Goal: Navigation & Orientation: Understand site structure

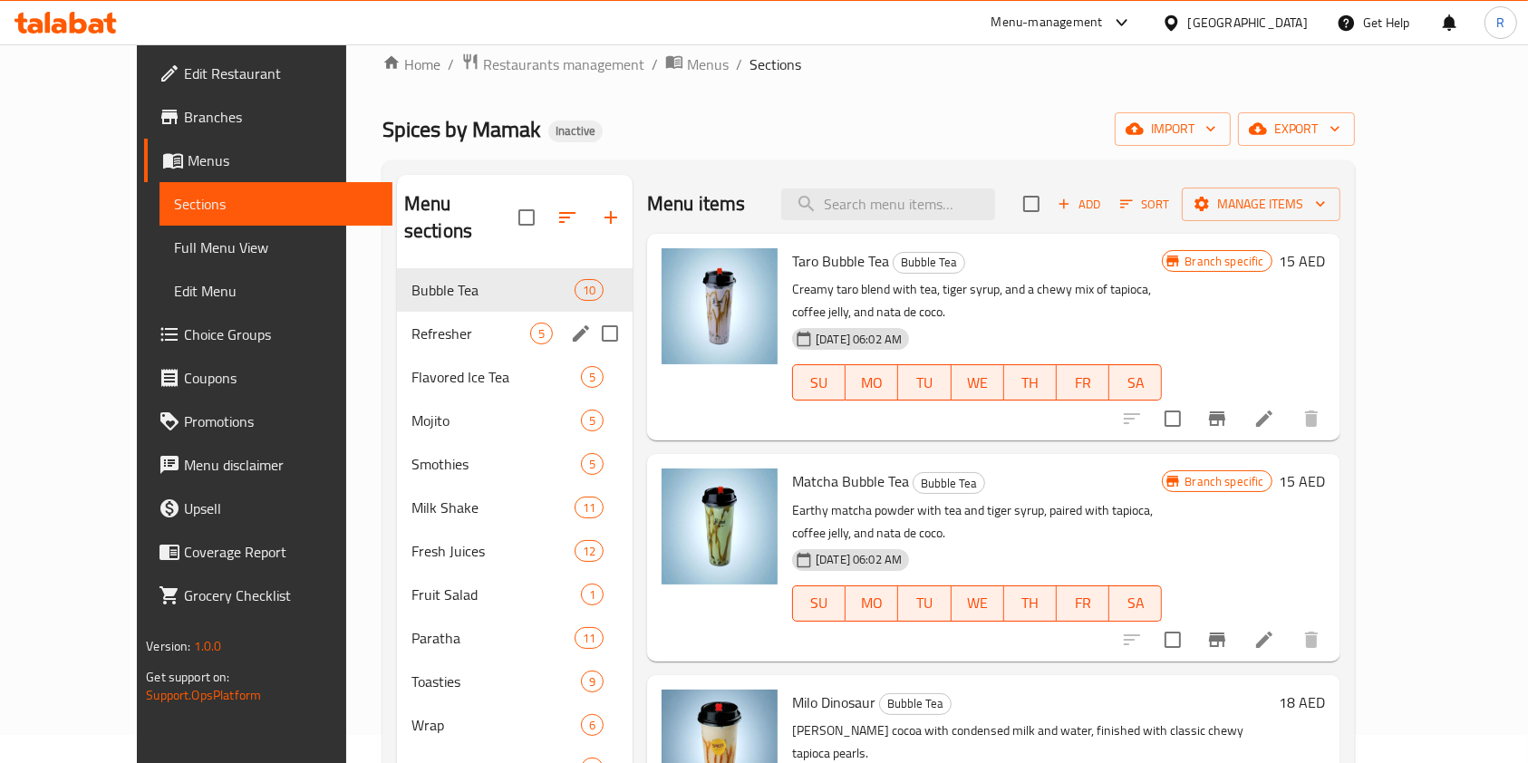
scroll to position [604, 0]
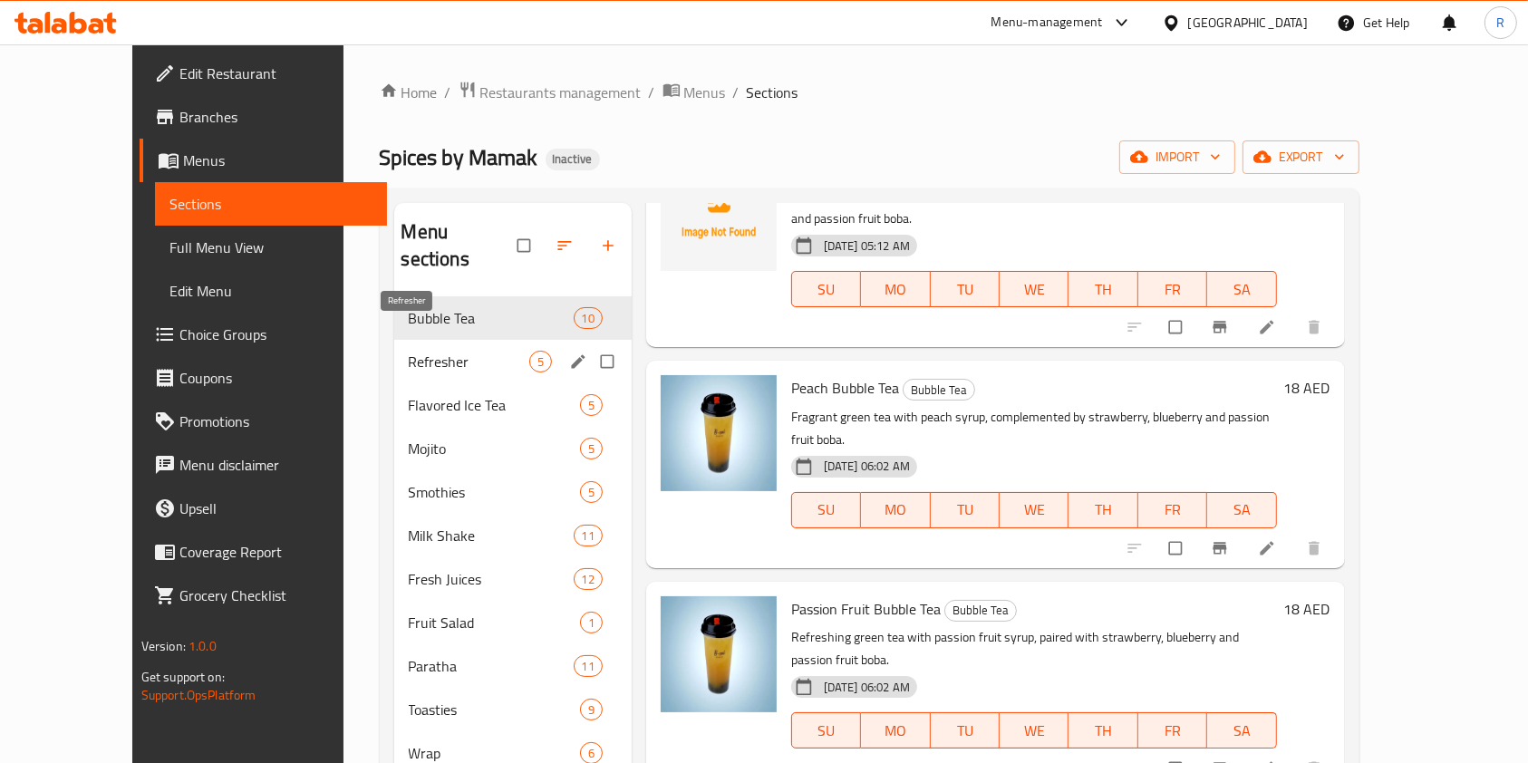
click at [413, 351] on span "Refresher" at bounding box center [469, 362] width 121 height 22
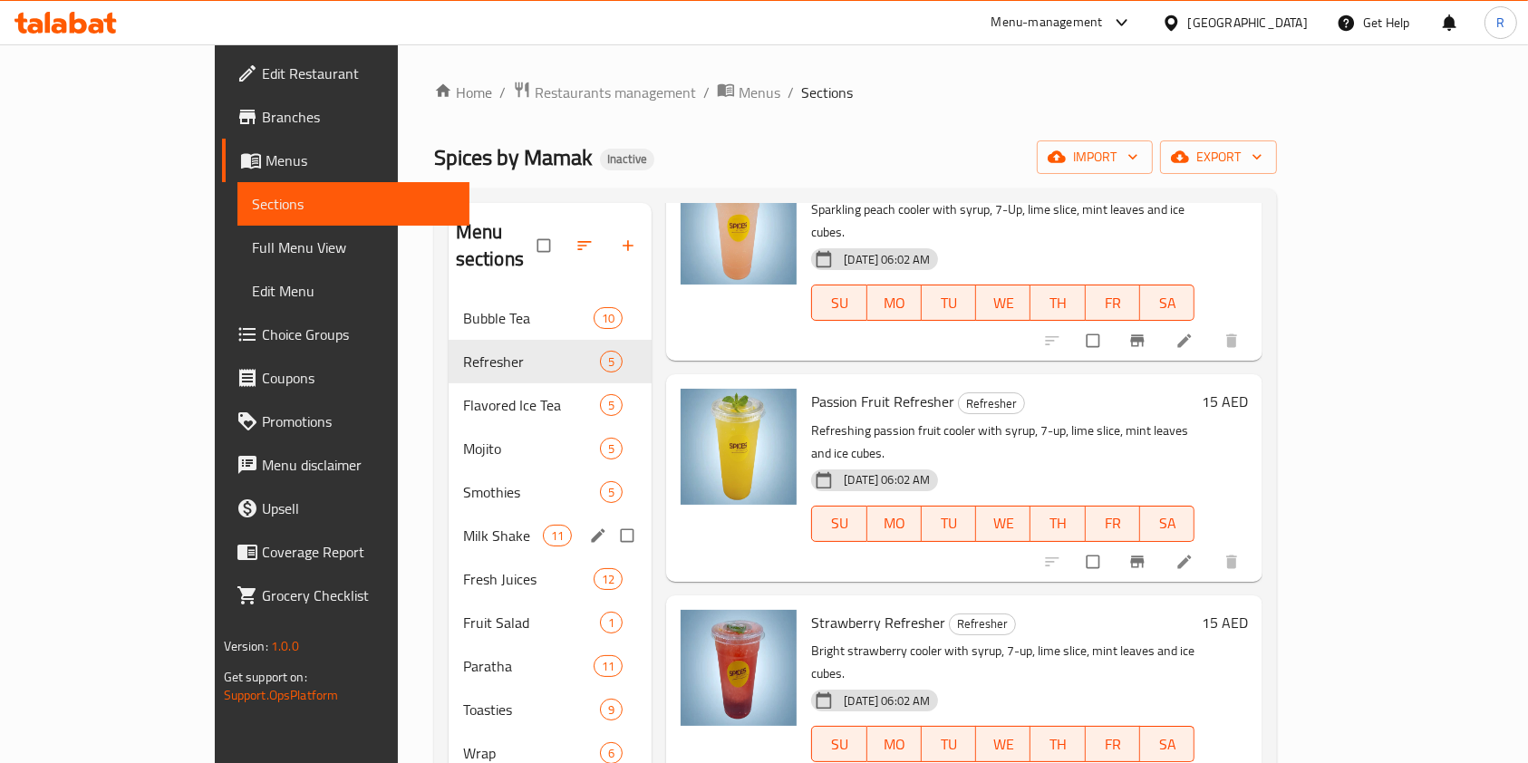
scroll to position [391, 0]
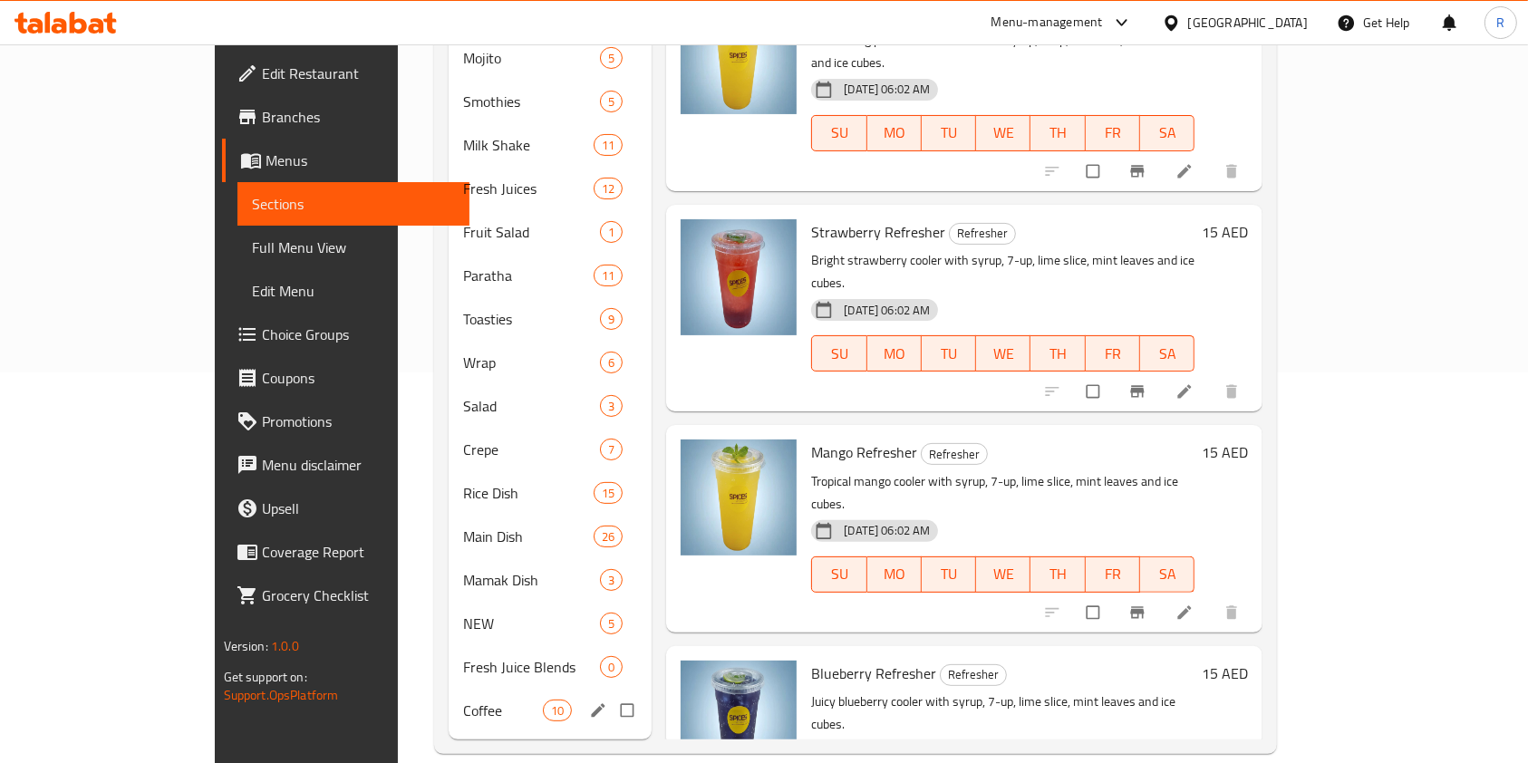
click at [449, 700] on div "Coffee 10" at bounding box center [551, 711] width 204 height 44
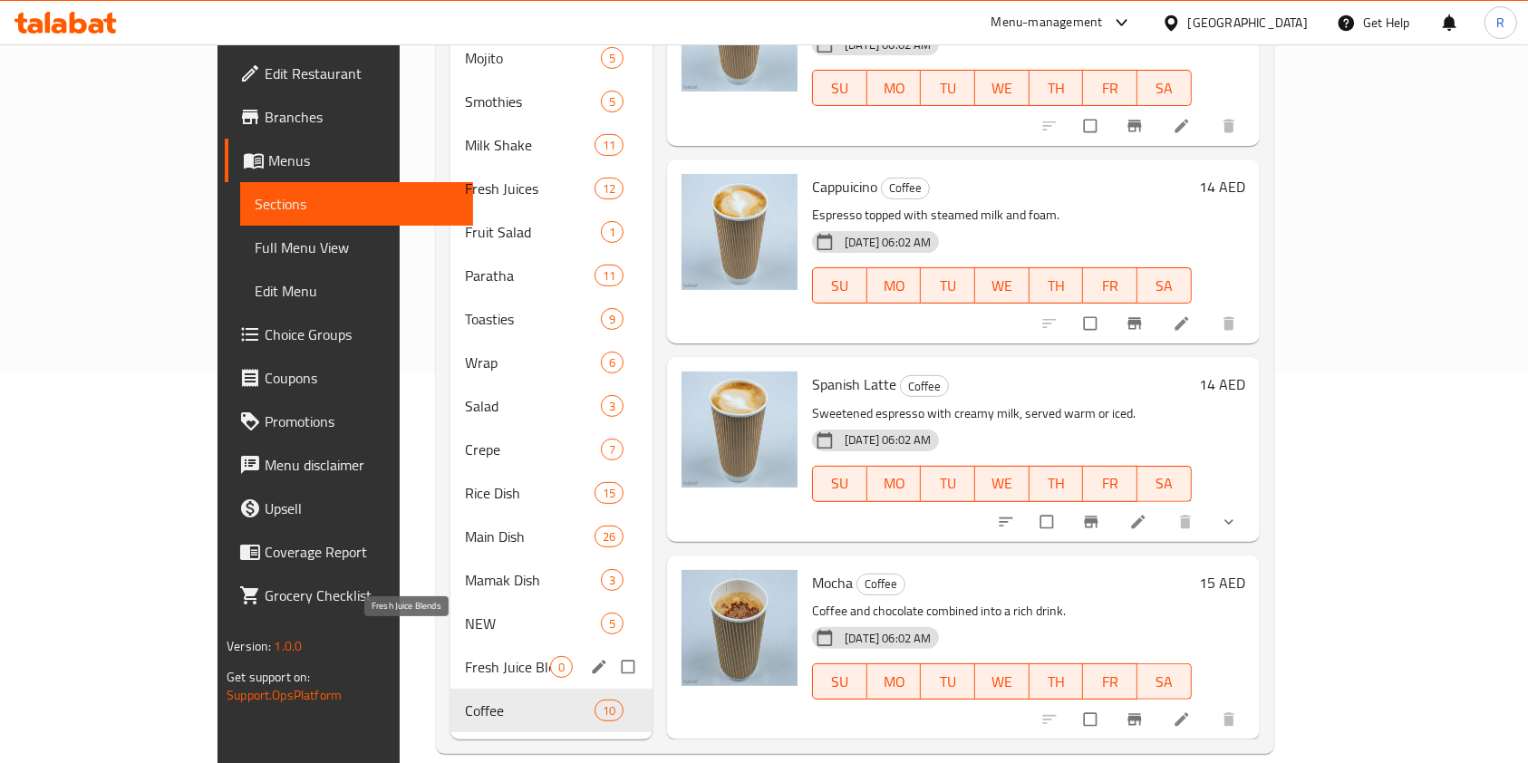
click at [465, 656] on span "Fresh Juice Blends" at bounding box center [507, 667] width 85 height 22
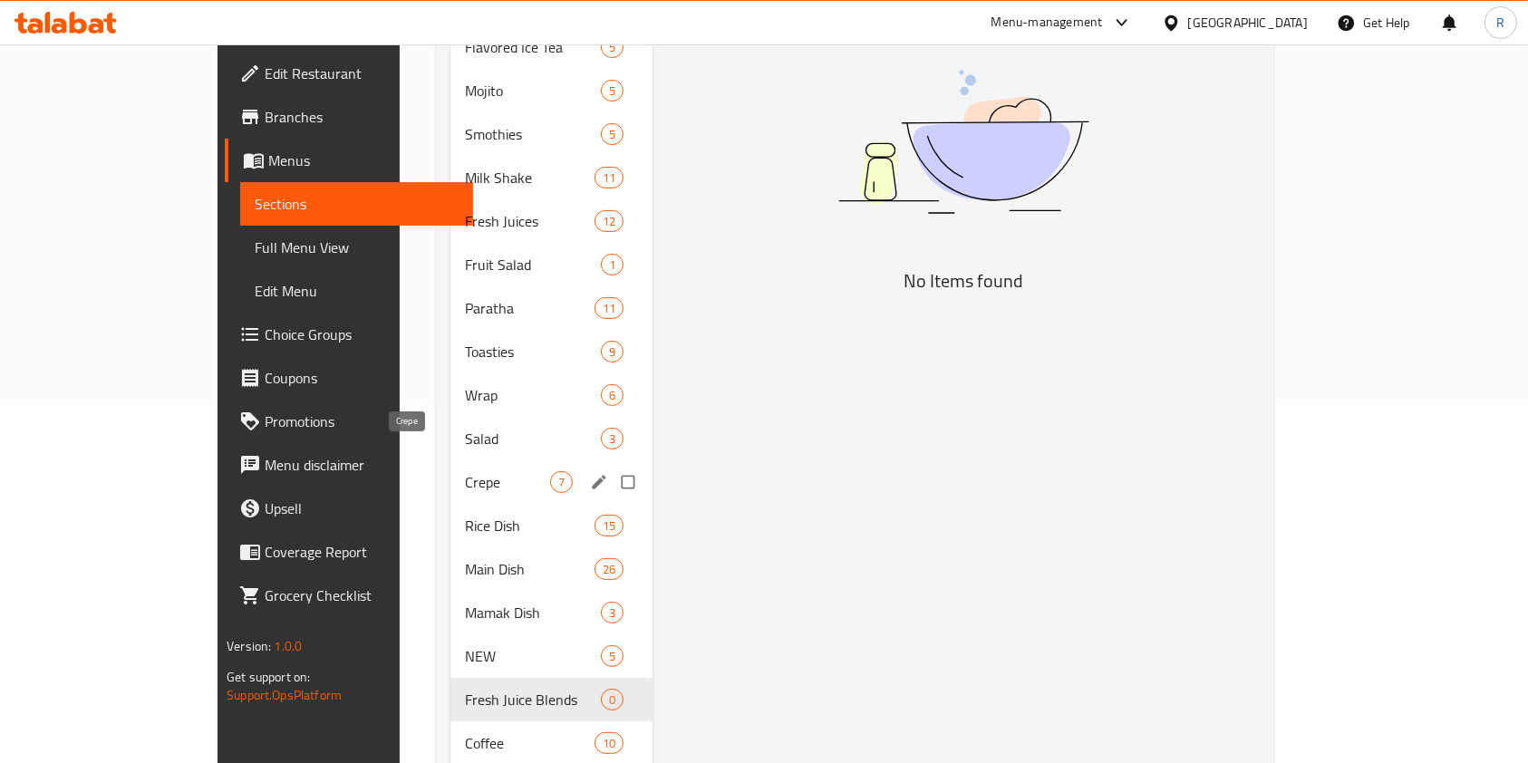
scroll to position [363, 0]
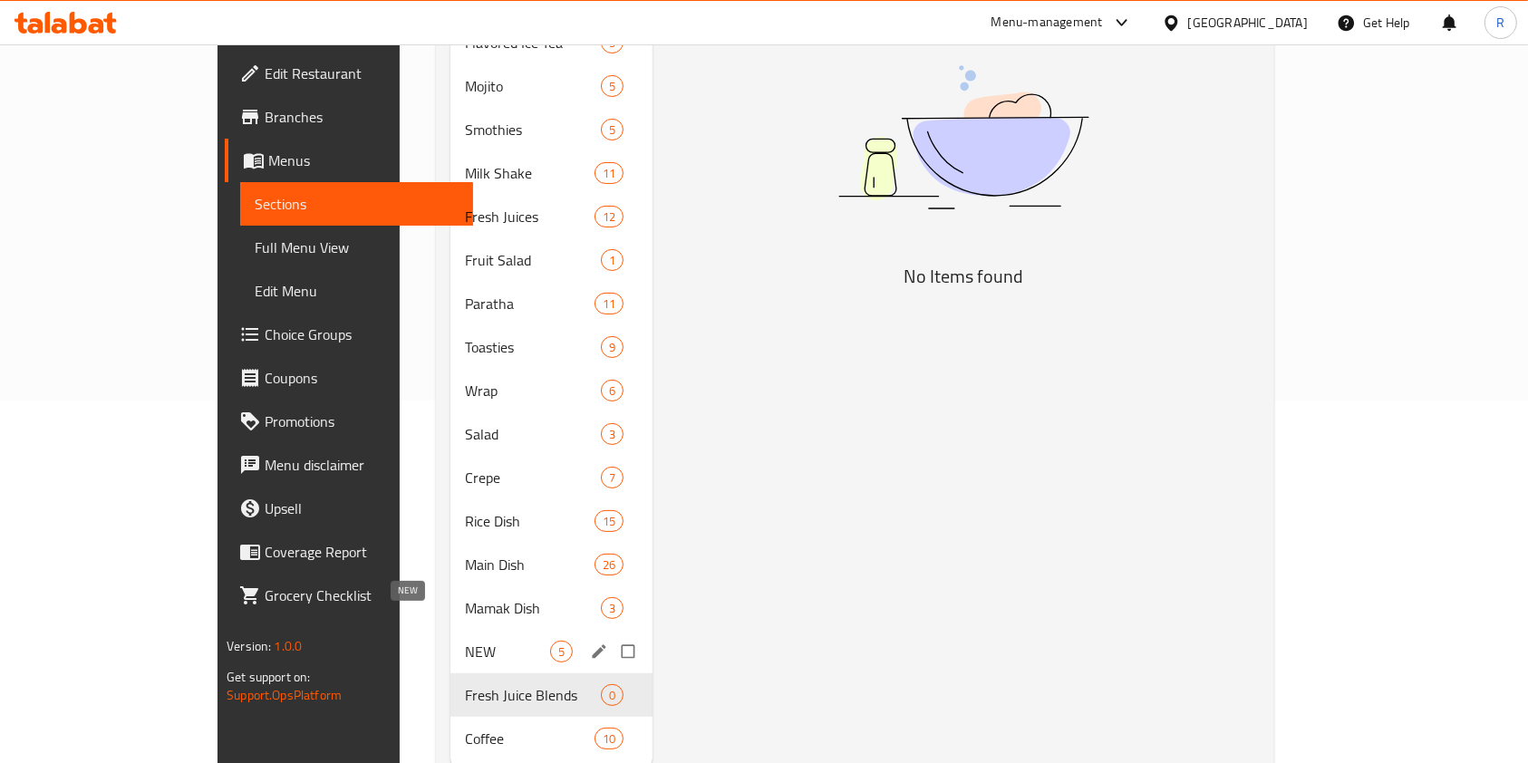
click at [465, 641] on span "NEW" at bounding box center [507, 652] width 85 height 22
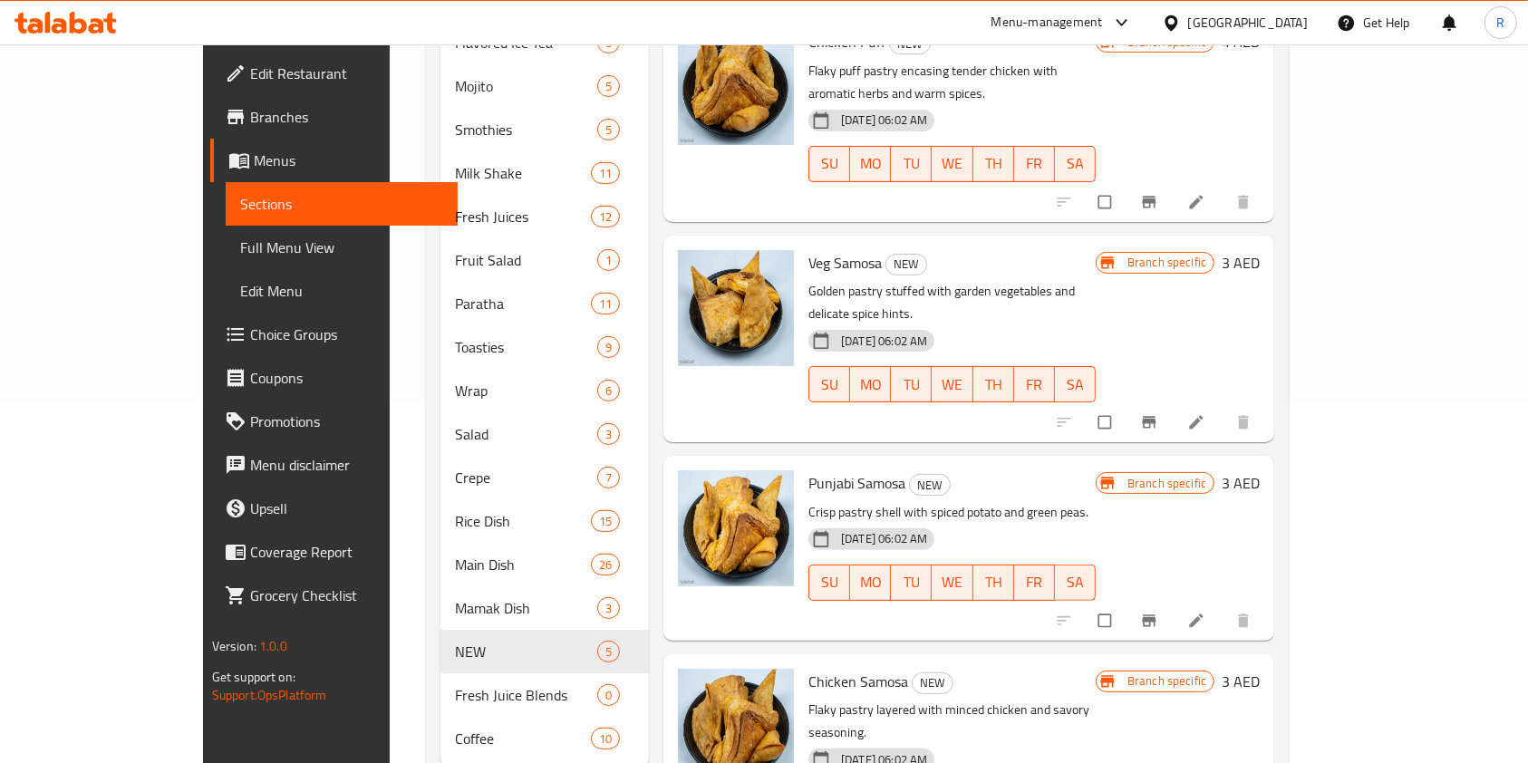
scroll to position [135, 0]
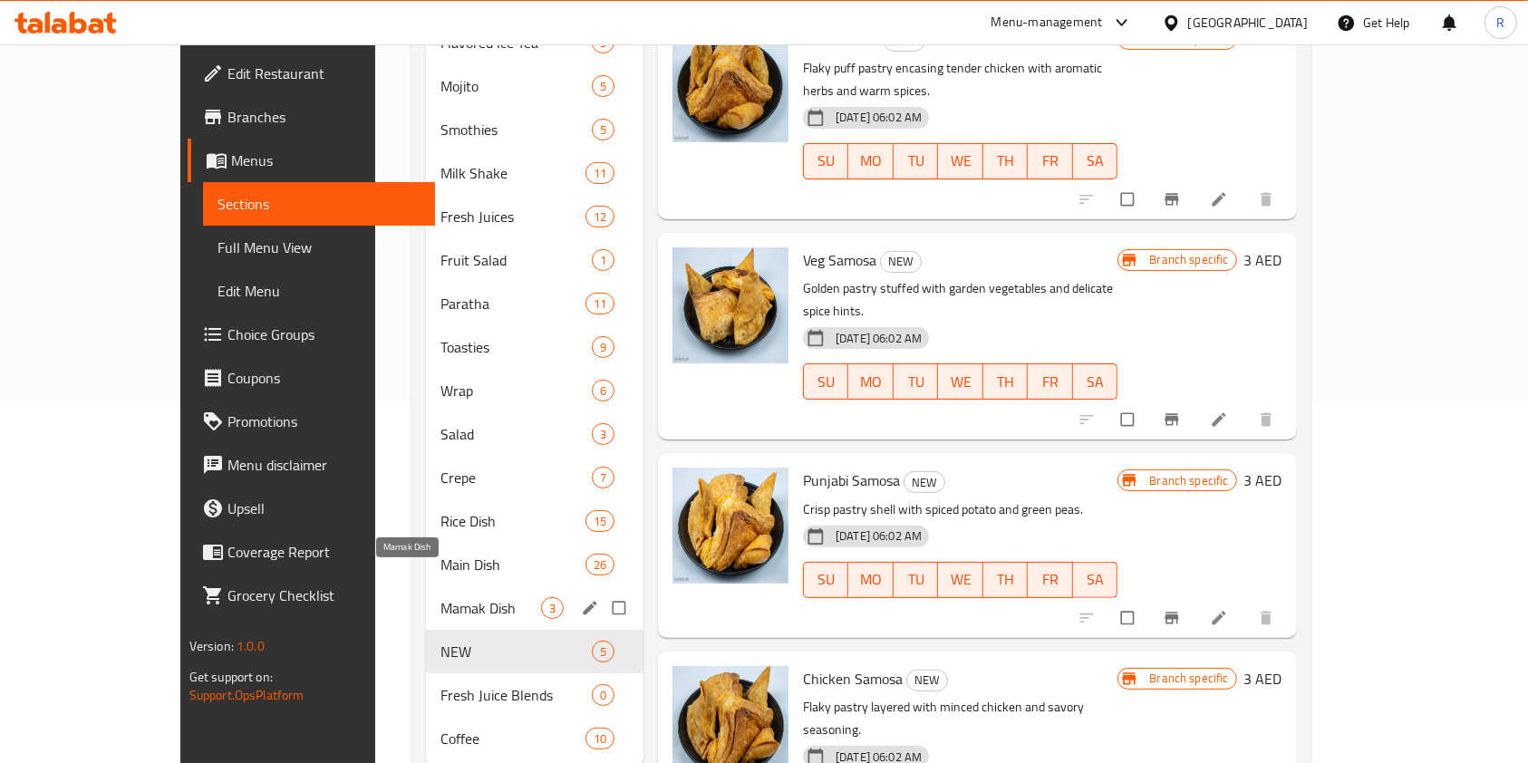
click at [441, 597] on span "Mamak Dish" at bounding box center [491, 608] width 101 height 22
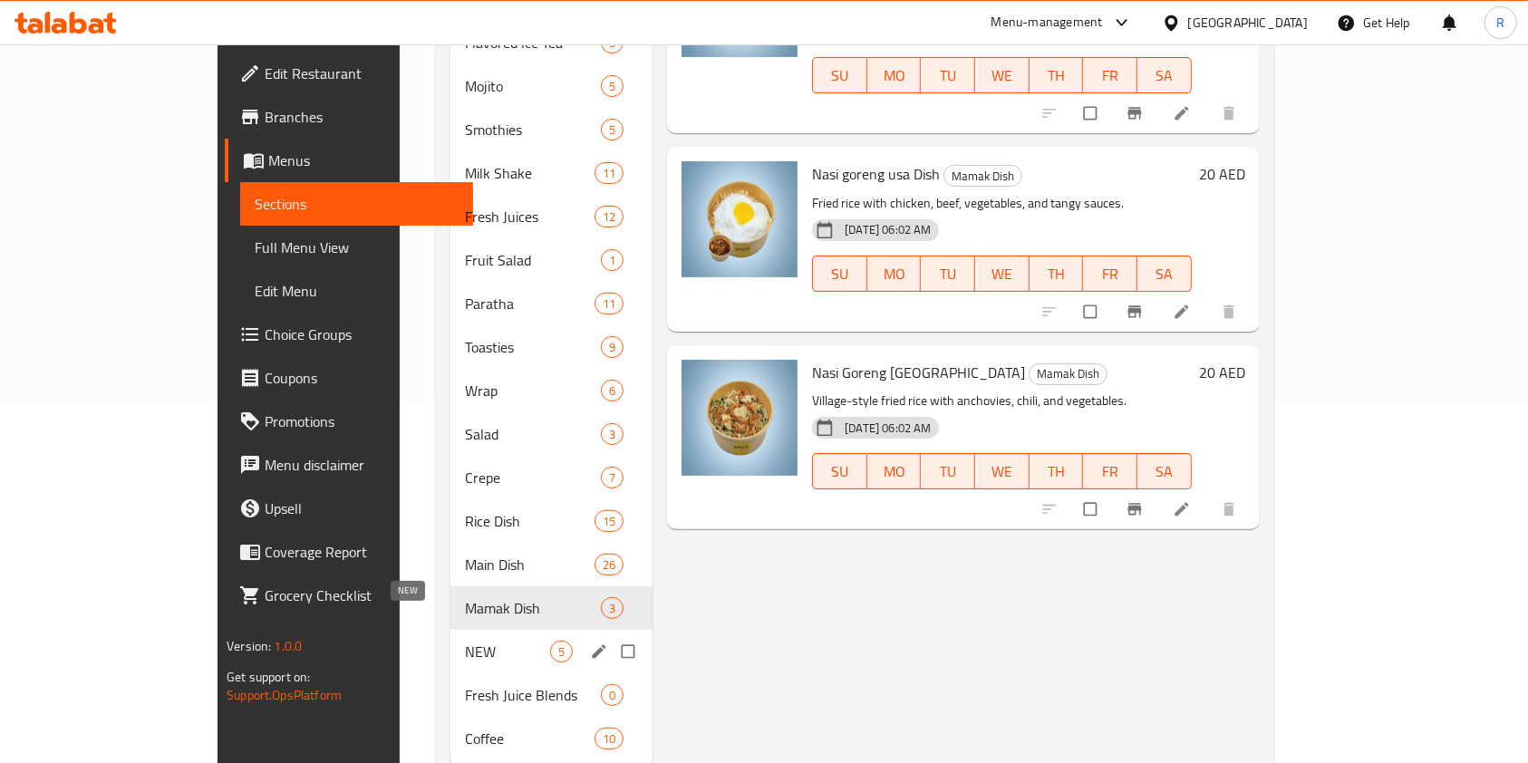
click at [465, 641] on span "NEW" at bounding box center [507, 652] width 85 height 22
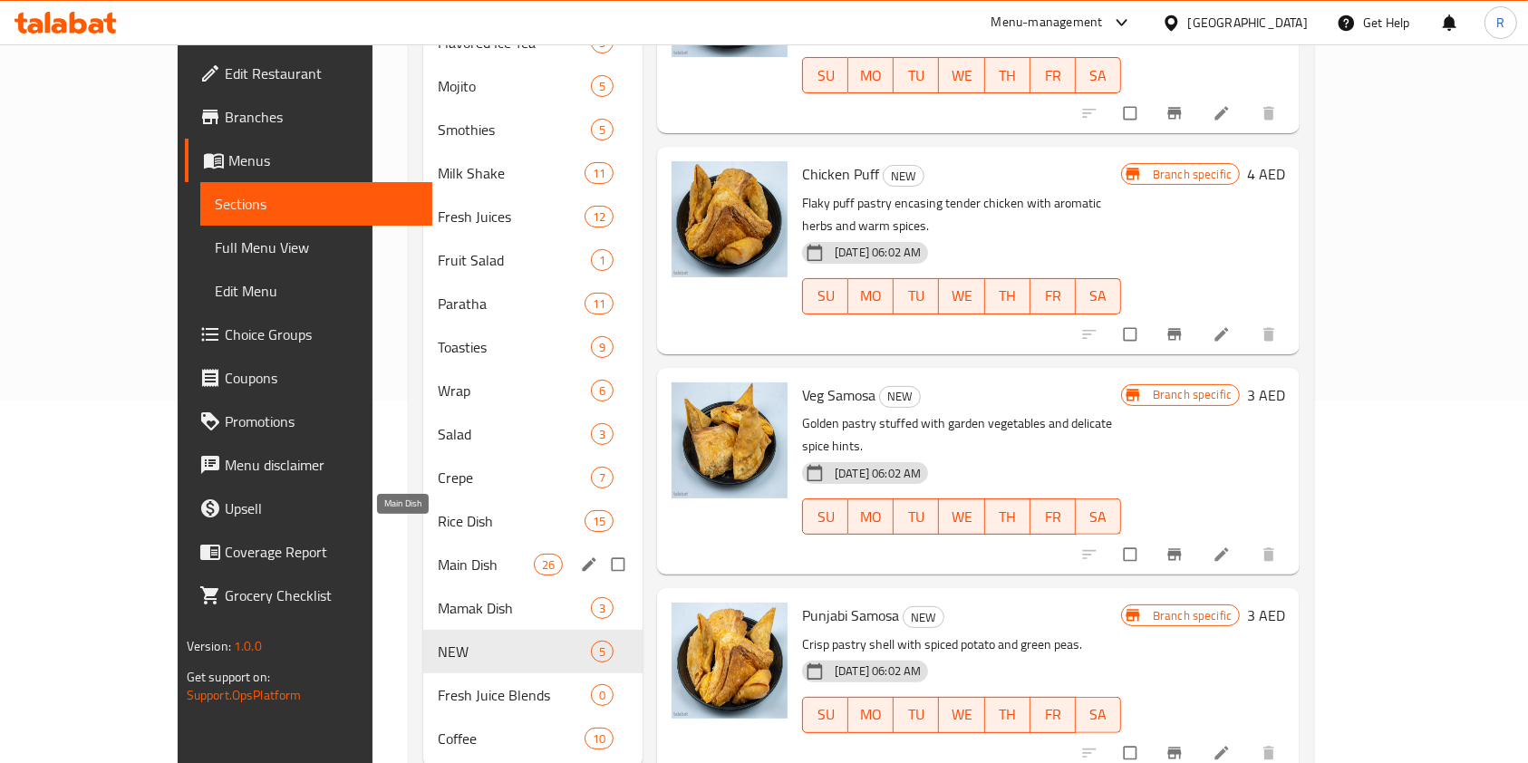
click at [479, 554] on span "Main Dish" at bounding box center [485, 565] width 95 height 22
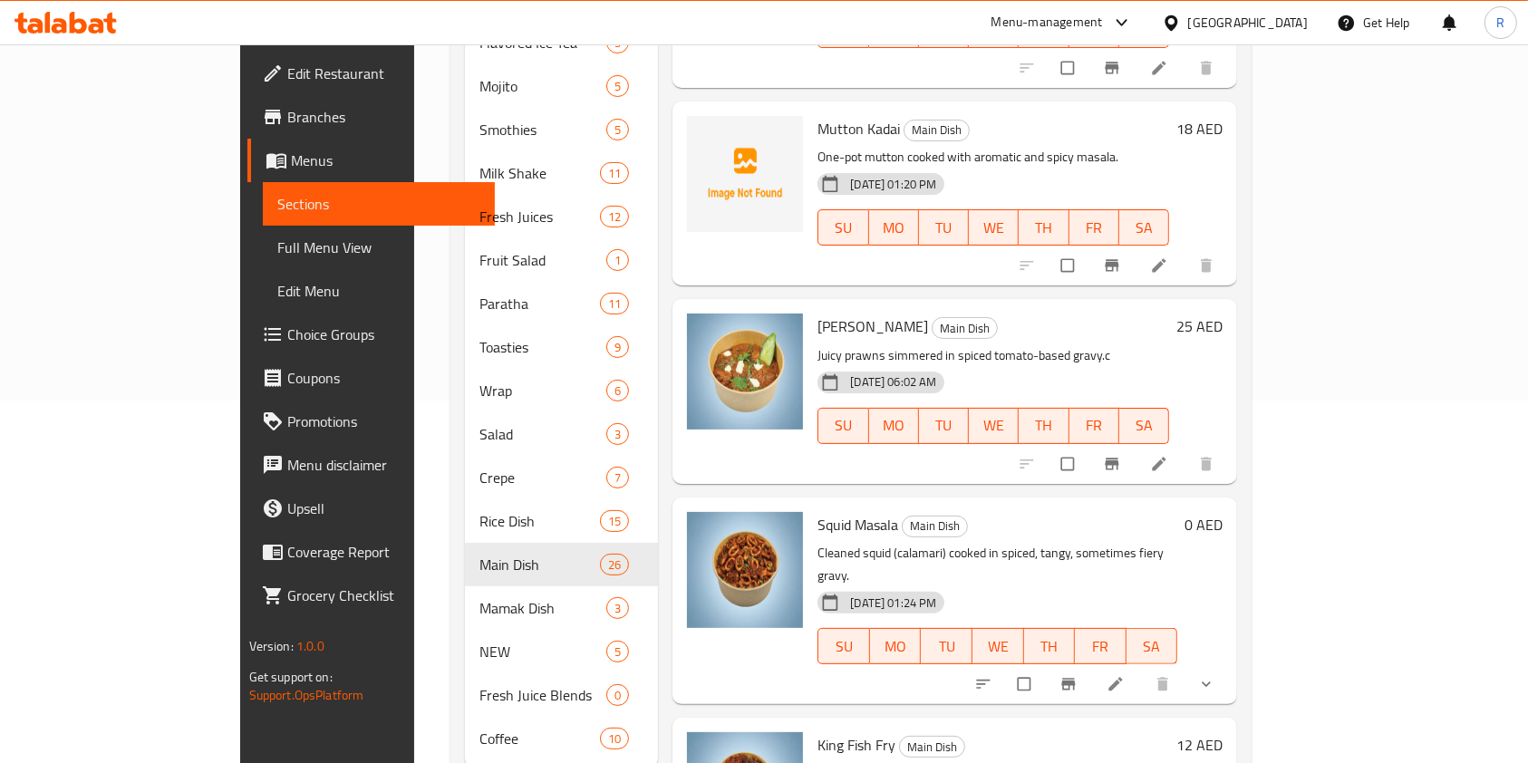
scroll to position [4052, 0]
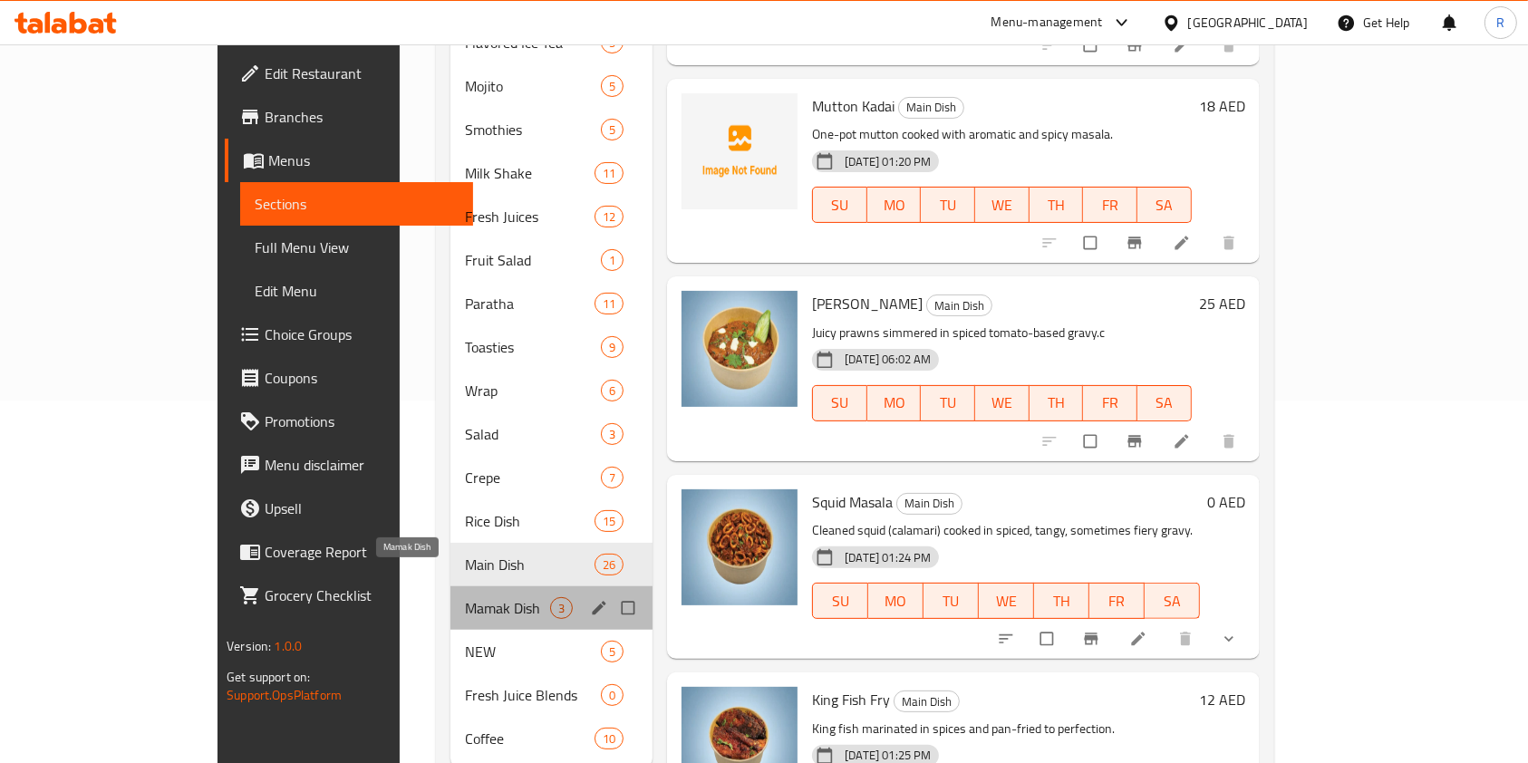
click at [465, 597] on span "Mamak Dish" at bounding box center [507, 608] width 85 height 22
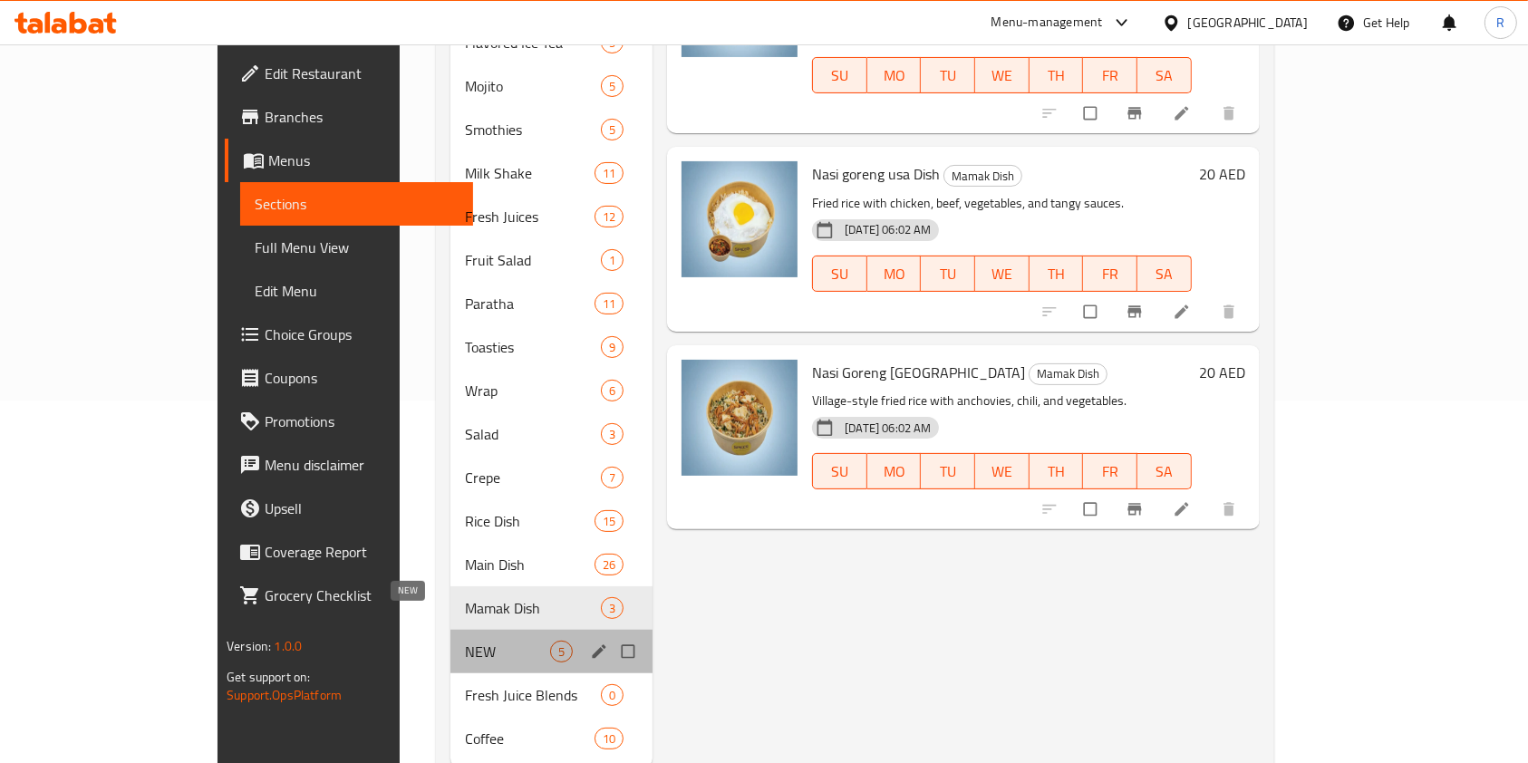
click at [465, 641] on span "NEW" at bounding box center [507, 652] width 85 height 22
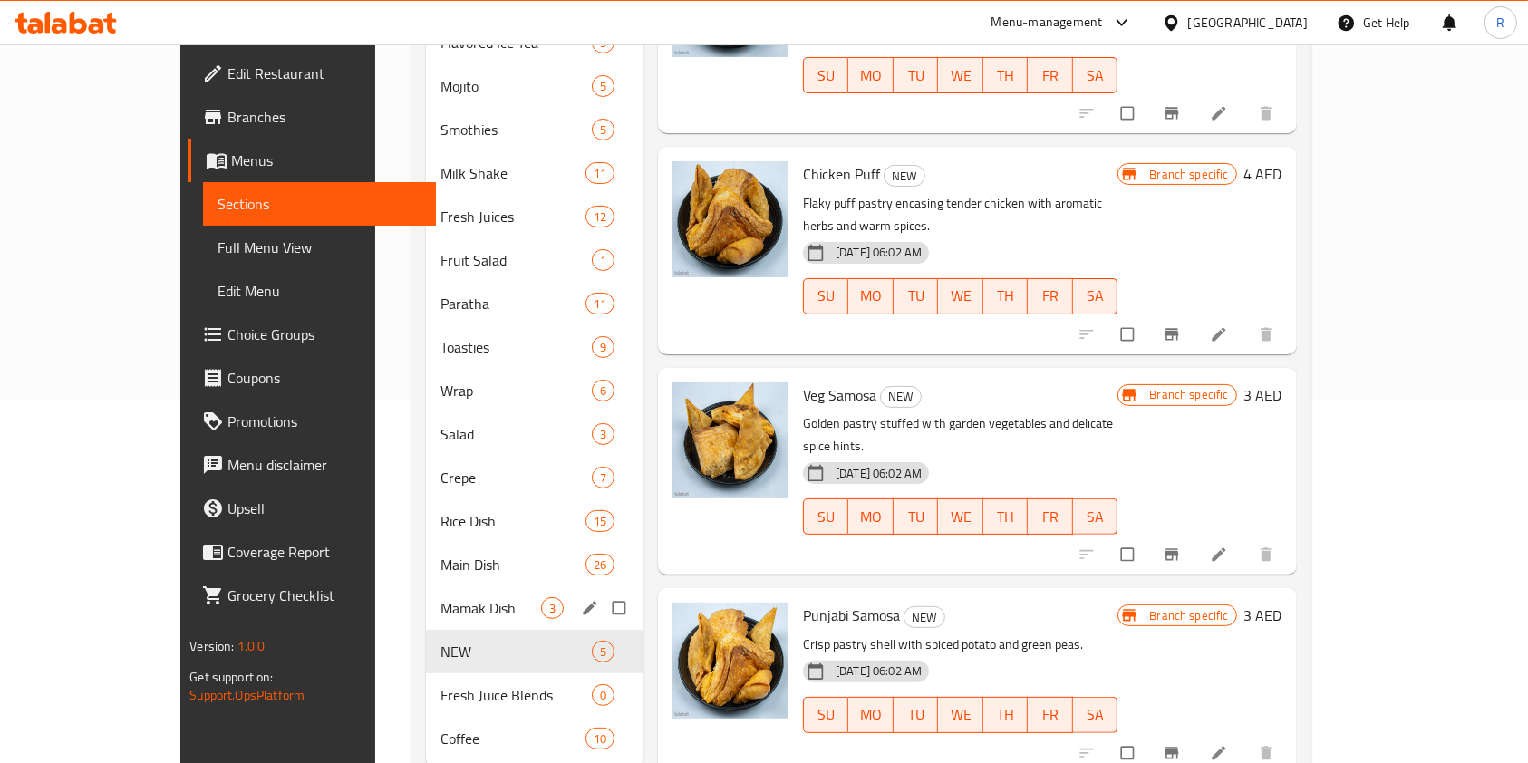
click at [426, 591] on div "Mamak Dish 3" at bounding box center [535, 608] width 218 height 44
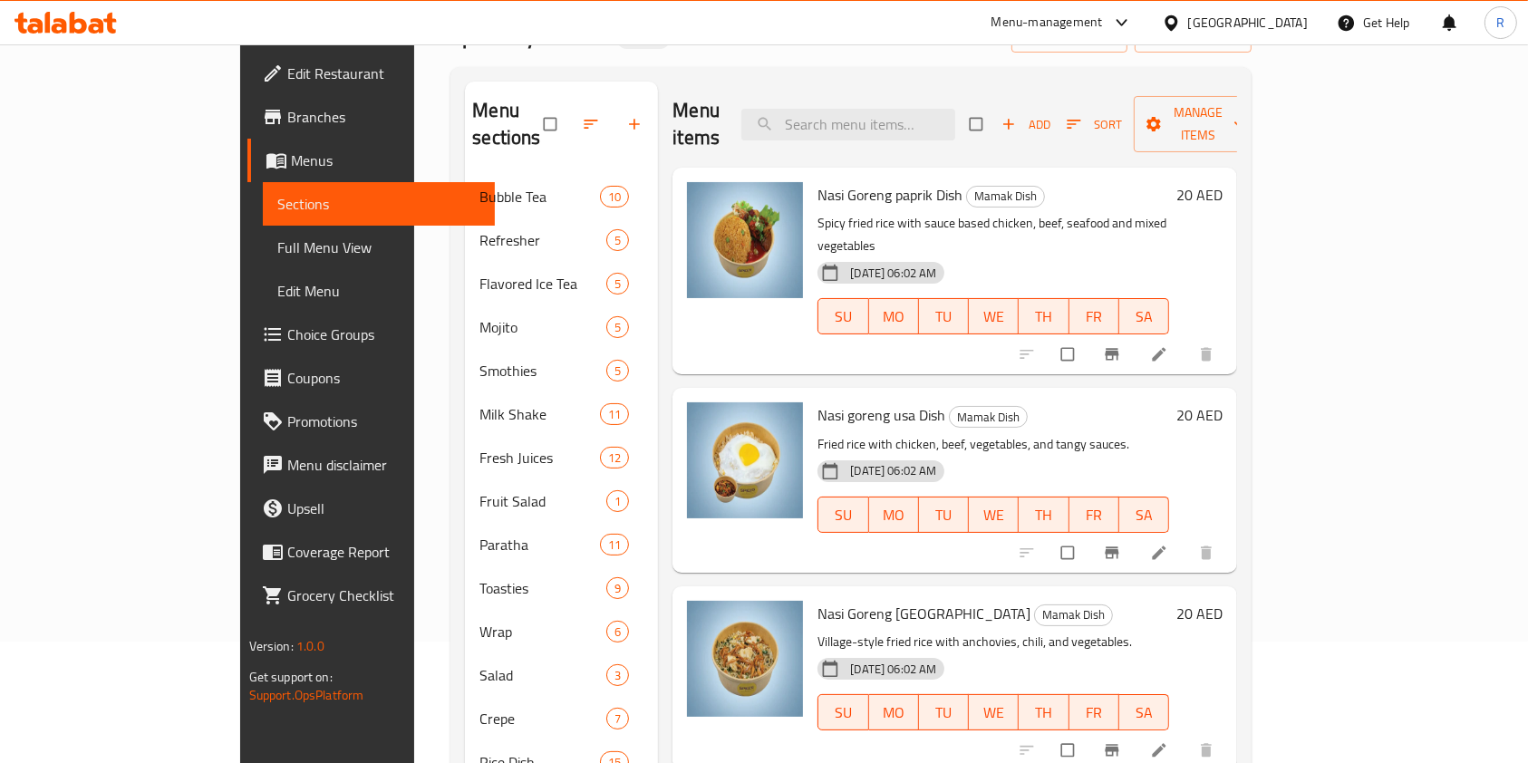
scroll to position [121, 0]
